Goal: Check status

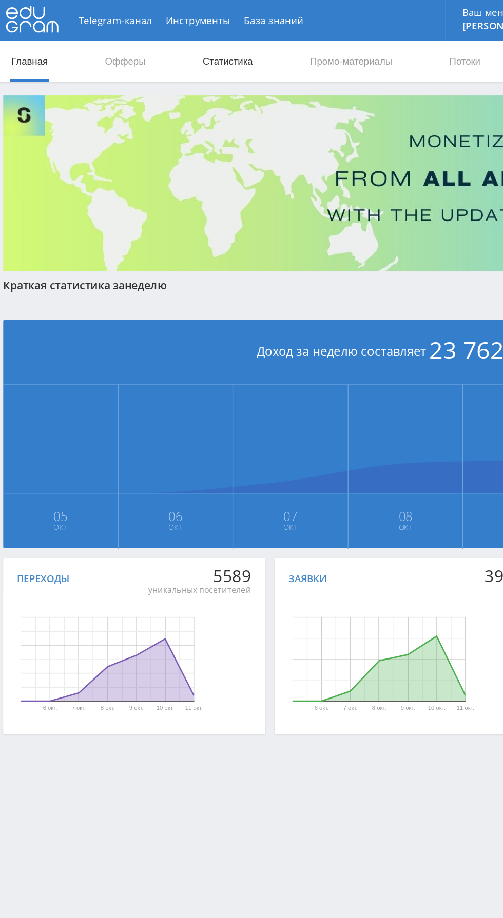
click at [173, 52] on link "Статистика" at bounding box center [174, 46] width 40 height 31
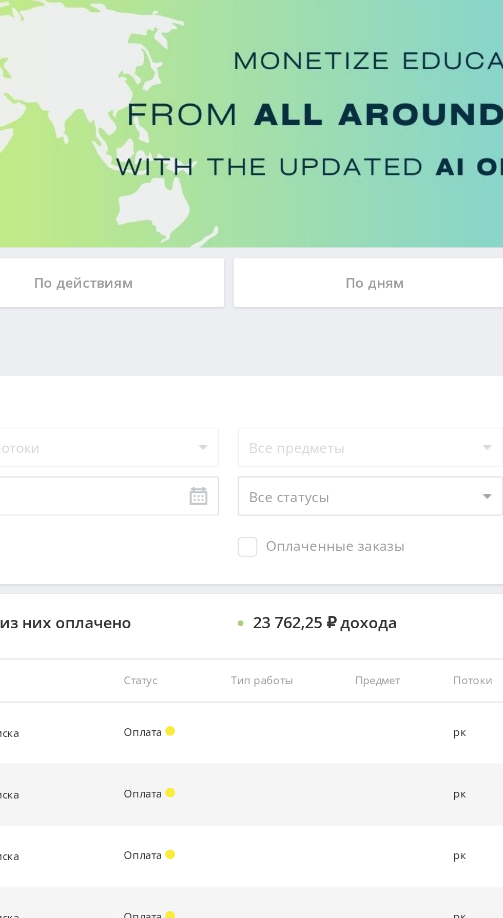
click at [387, 228] on div "По дням" at bounding box center [384, 223] width 148 height 26
click at [0, 0] on input "По дням" at bounding box center [0, 0] width 0 height 0
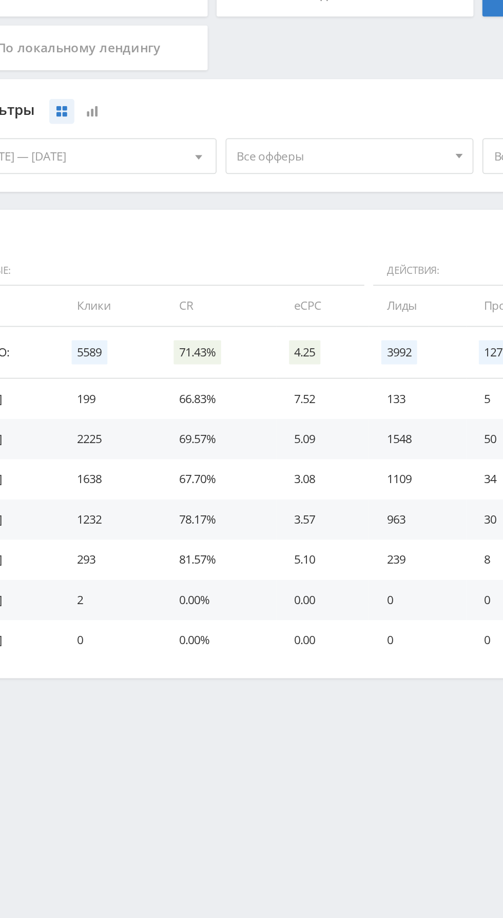
click at [234, 314] on span "Все офферы" at bounding box center [230, 315] width 120 height 19
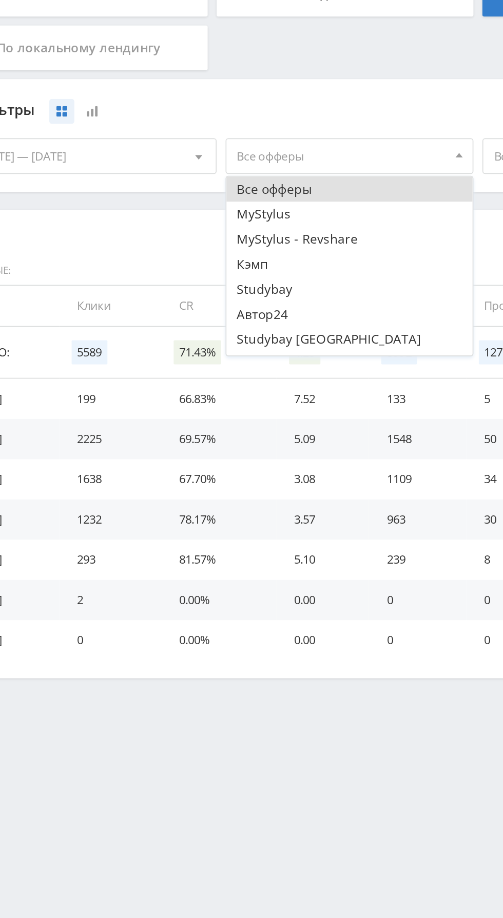
scroll to position [12, 0]
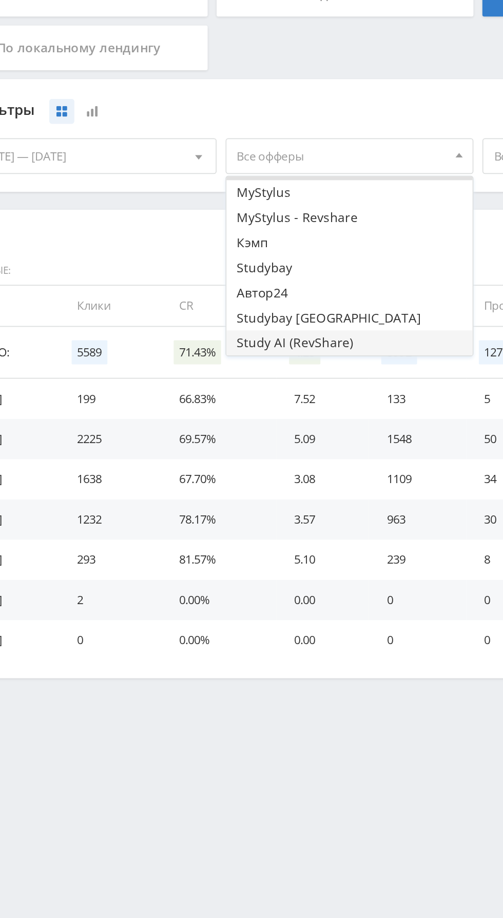
click at [238, 424] on button "Study AI (RevShare)" at bounding box center [235, 423] width 142 height 14
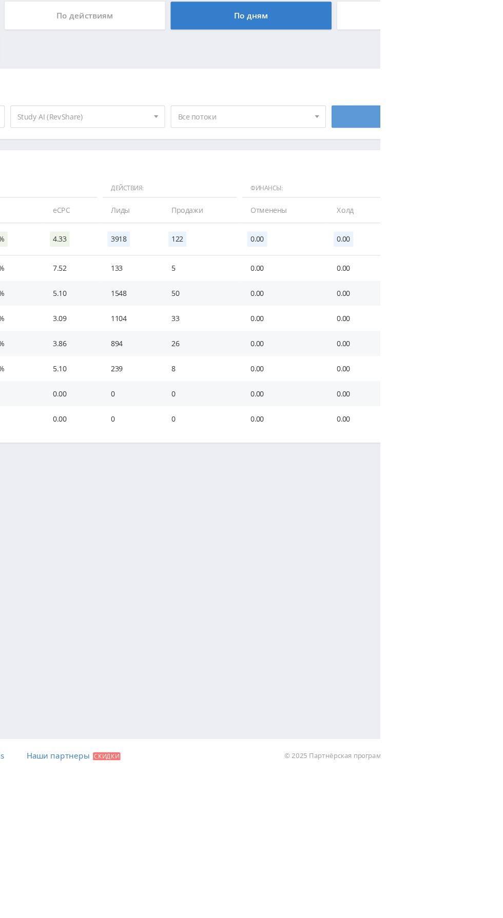
scroll to position [0, 0]
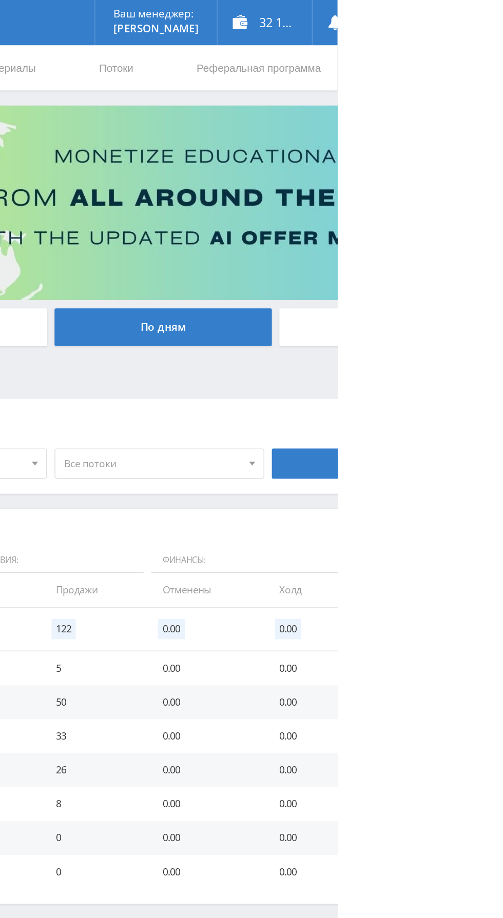
click at [502, 253] on div "По заказам По действиям По дням По офферам По локальному лендингу" at bounding box center [308, 241] width 611 height 62
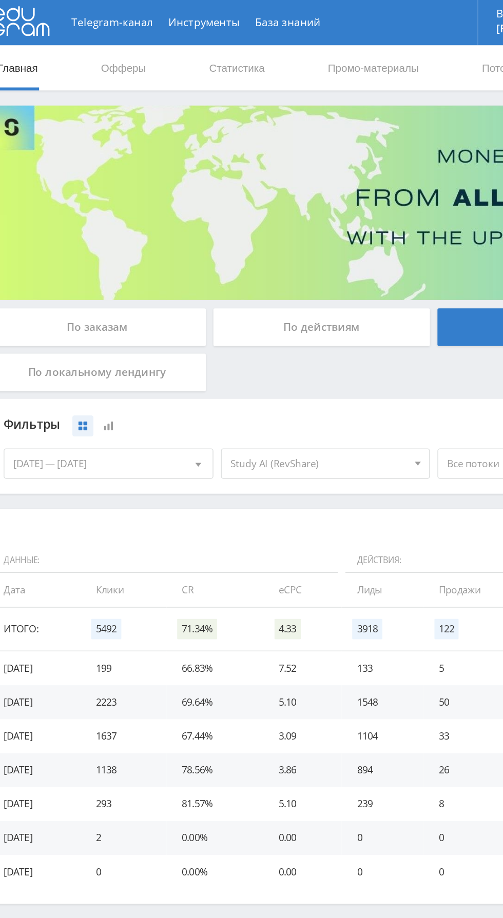
click at [252, 321] on span "Study AI (RevShare)" at bounding box center [230, 315] width 120 height 19
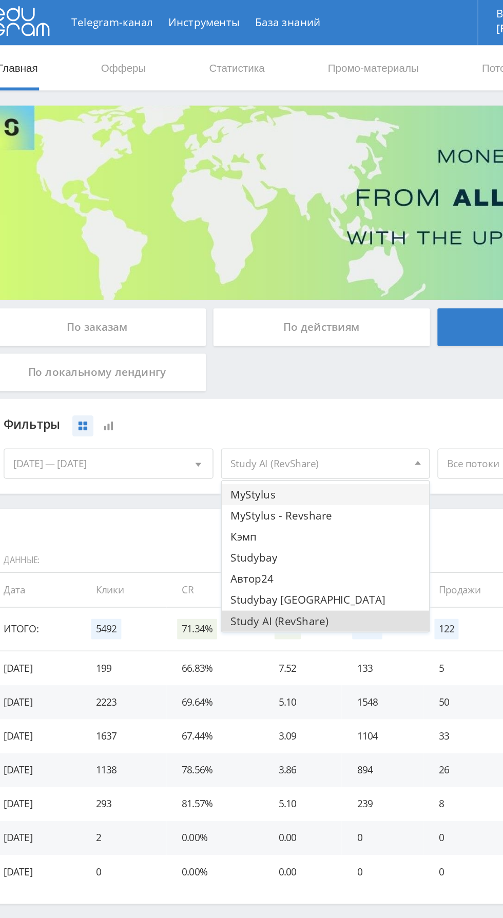
click at [233, 337] on button "MyStylus" at bounding box center [235, 336] width 142 height 14
click at [238, 423] on button "Study AI (RevShare)" at bounding box center [235, 423] width 142 height 14
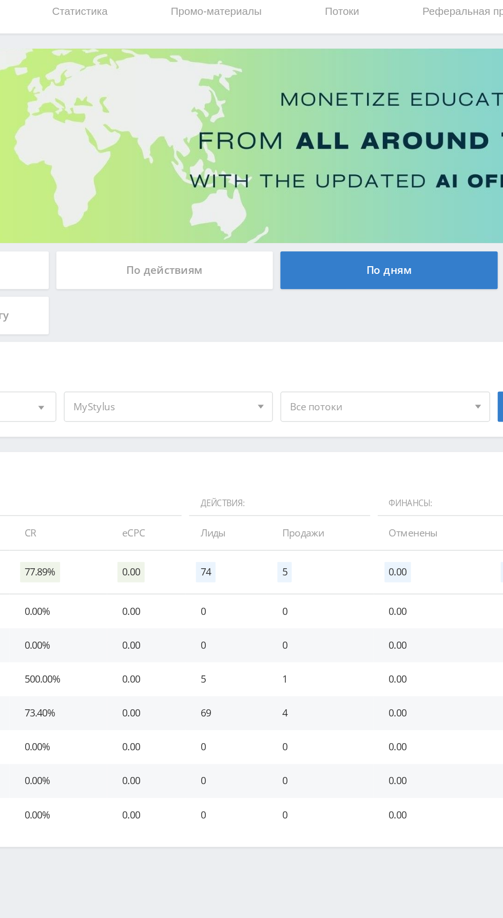
click at [261, 317] on span "MyStylus" at bounding box center [230, 315] width 120 height 19
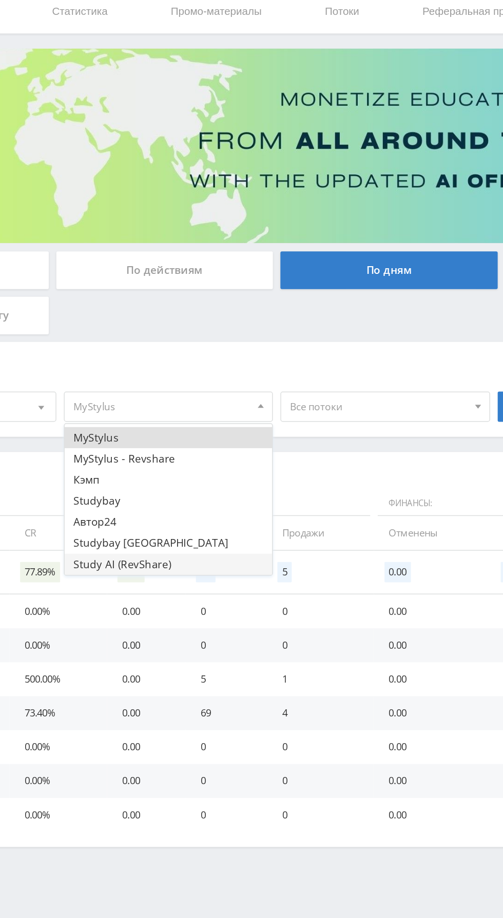
click at [221, 423] on button "Study AI (RevShare)" at bounding box center [235, 423] width 142 height 14
click at [250, 338] on button "MyStylus" at bounding box center [235, 336] width 142 height 14
